Goal: Find specific page/section: Find specific page/section

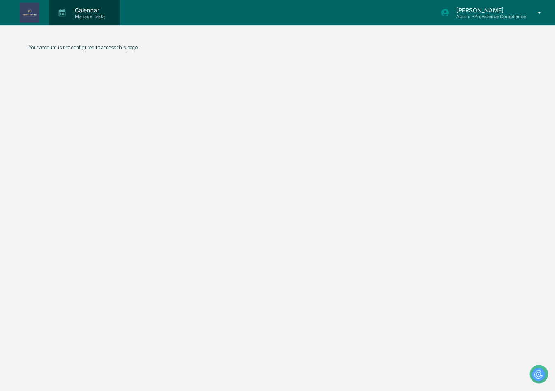
click at [80, 12] on p "Calendar" at bounding box center [89, 10] width 42 height 7
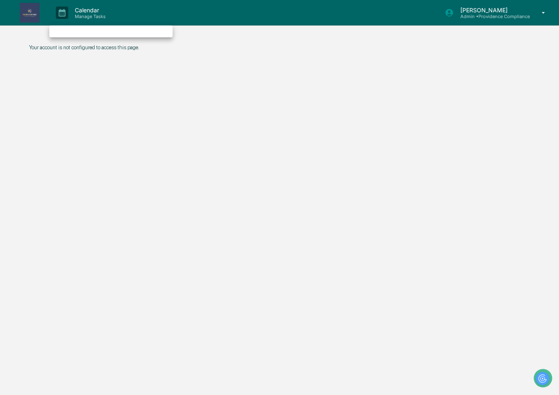
click at [53, 104] on div at bounding box center [34, 108] width 37 height 8
click at [67, 16] on icon at bounding box center [62, 13] width 12 height 12
